Goal: Information Seeking & Learning: Learn about a topic

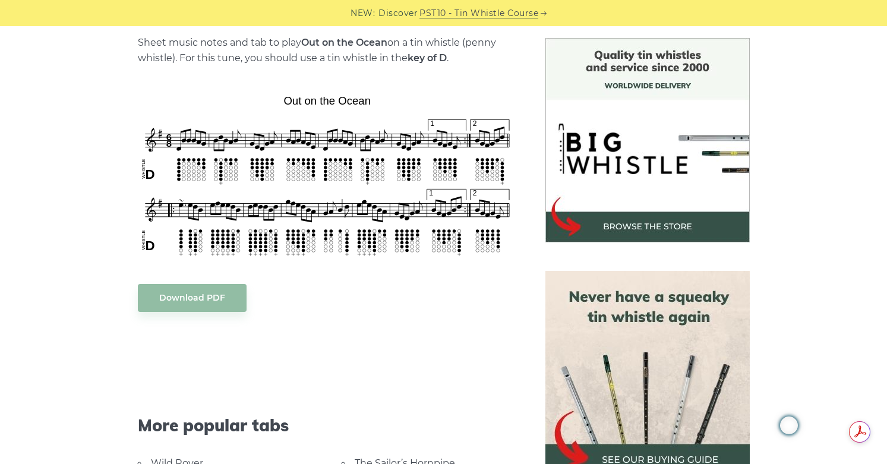
scroll to position [124, 0]
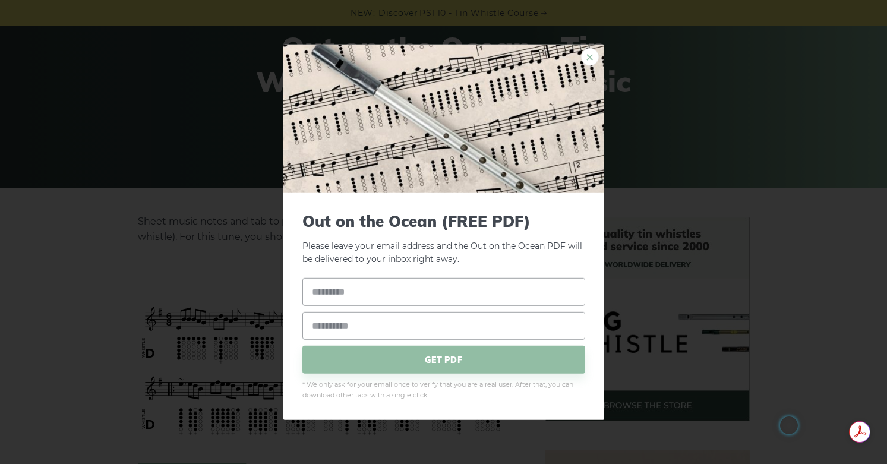
click at [587, 60] on link "×" at bounding box center [590, 57] width 18 height 18
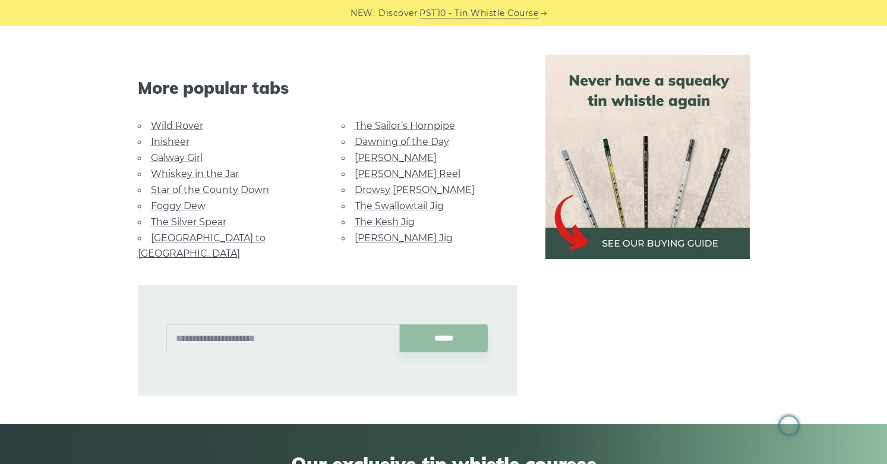
scroll to position [672, 0]
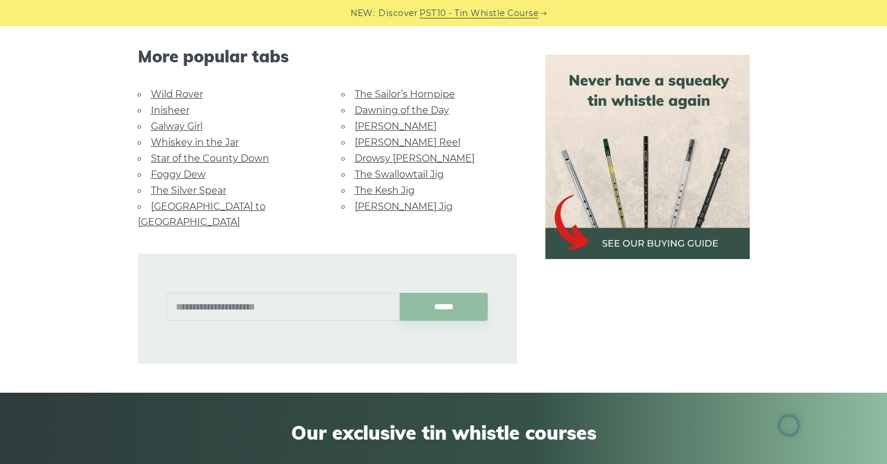
click at [405, 185] on link "The Kesh Jig" at bounding box center [385, 190] width 60 height 11
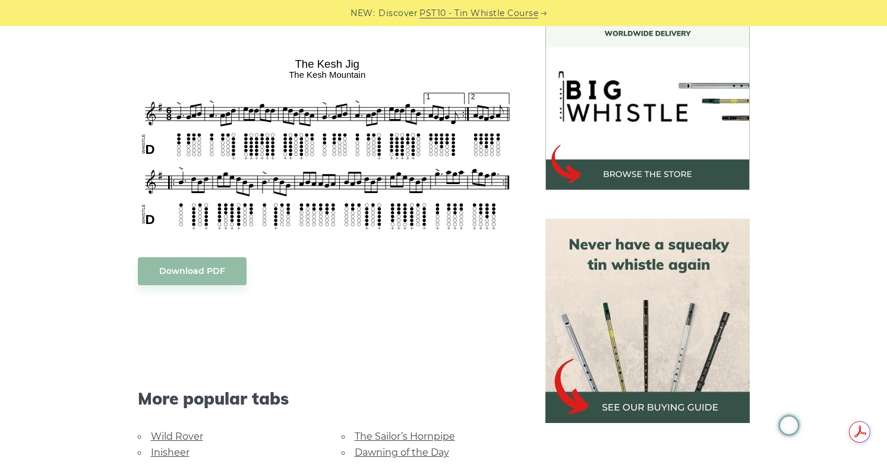
scroll to position [355, 0]
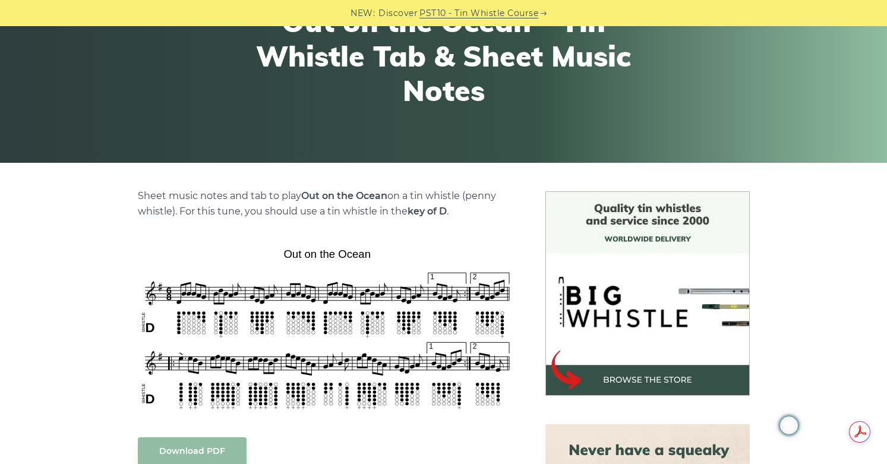
scroll to position [151, 0]
